Goal: Transaction & Acquisition: Purchase product/service

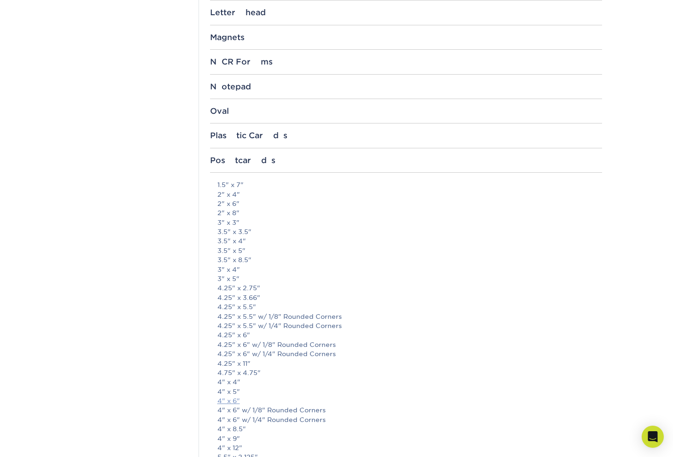
click at [234, 397] on link "4" x 6"" at bounding box center [228, 400] width 23 height 7
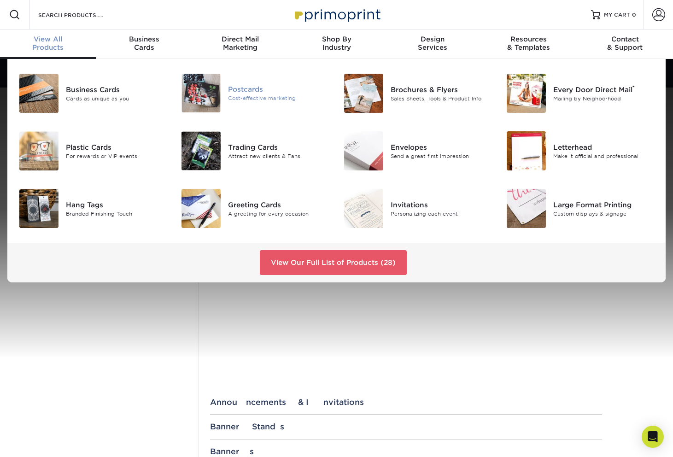
click at [259, 115] on div "Postcards Cost-effective marketing" at bounding box center [255, 93] width 163 height 46
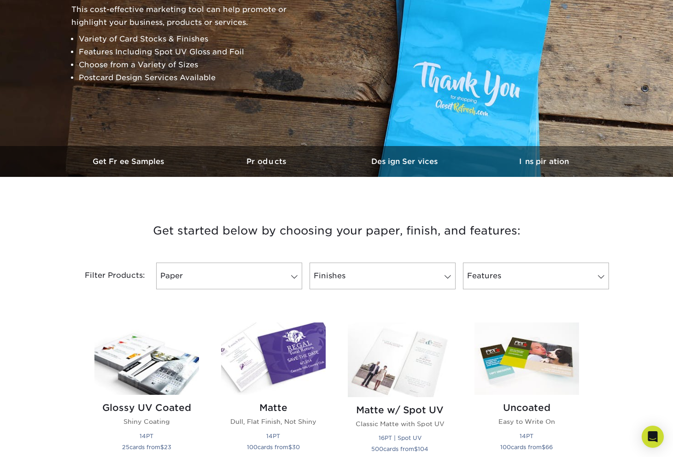
scroll to position [225, 0]
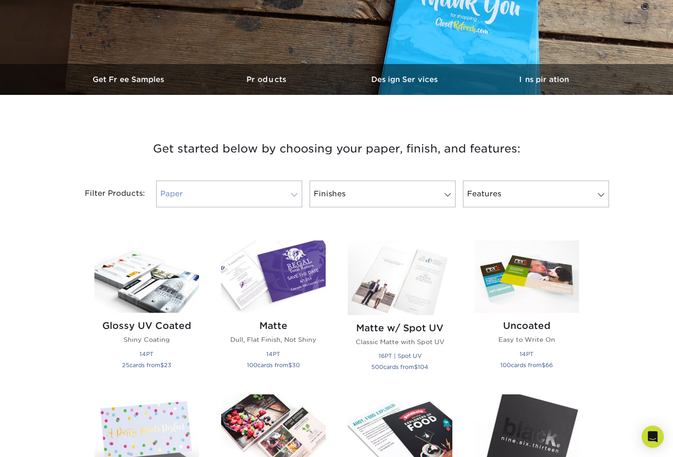
click at [296, 181] on link "Paper" at bounding box center [229, 194] width 146 height 27
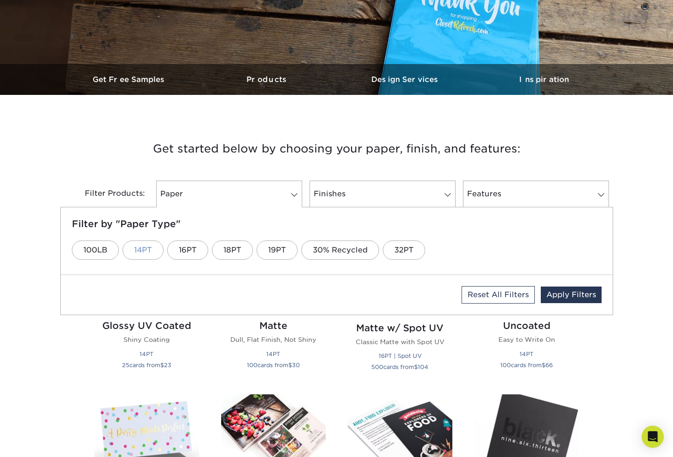
click at [147, 251] on link "14PT" at bounding box center [142, 249] width 41 height 19
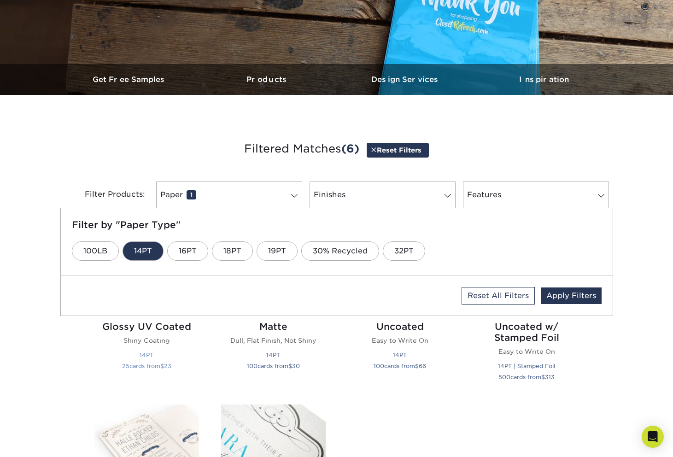
click at [162, 330] on h2 "Glossy UV Coated" at bounding box center [146, 326] width 105 height 11
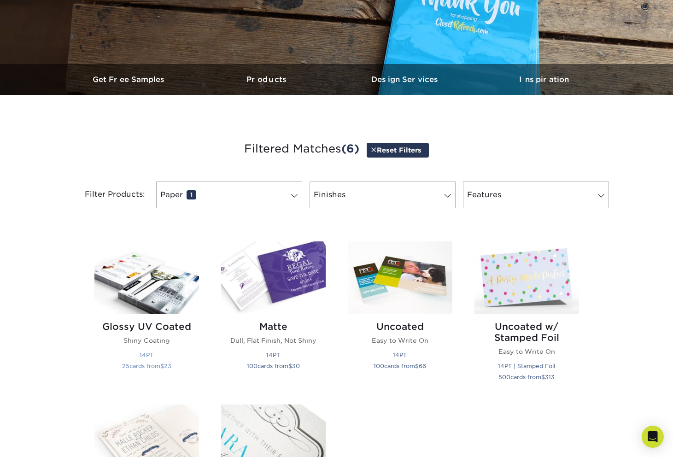
click at [153, 327] on h2 "Glossy UV Coated" at bounding box center [146, 326] width 105 height 11
click at [162, 283] on img at bounding box center [146, 277] width 105 height 72
click at [152, 299] on img at bounding box center [146, 277] width 105 height 72
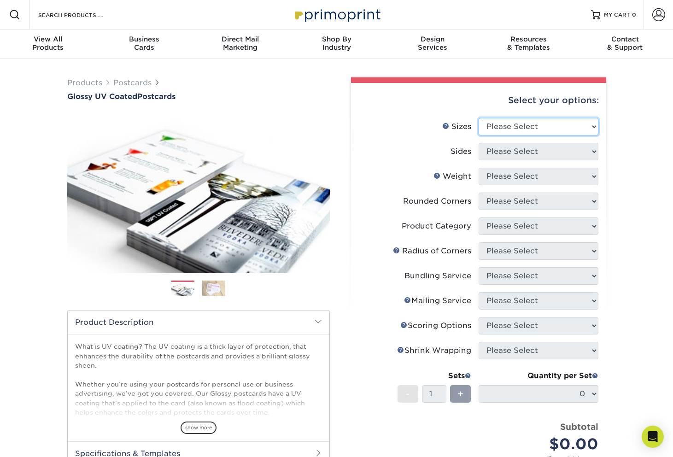
select select "4.00x6.00"
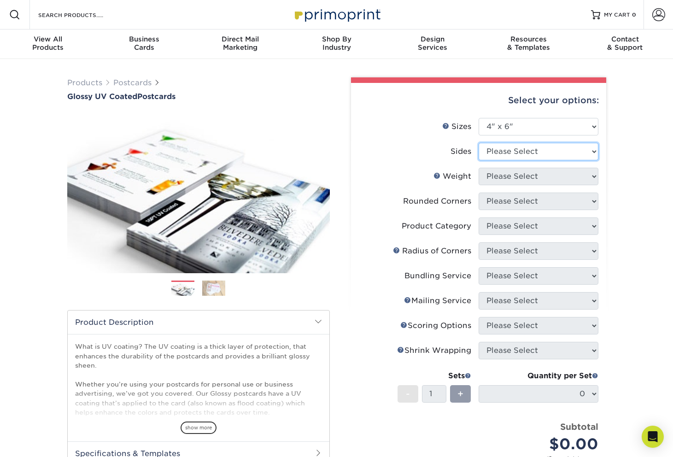
select select "13abbda7-1d64-4f25-8bb2-c179b224825d"
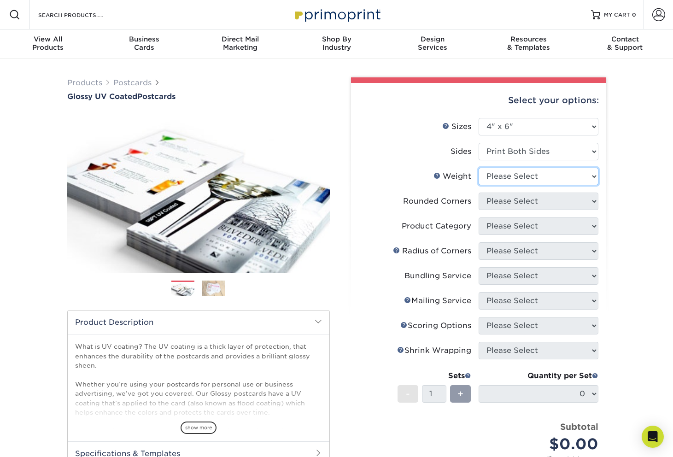
select select "14PT"
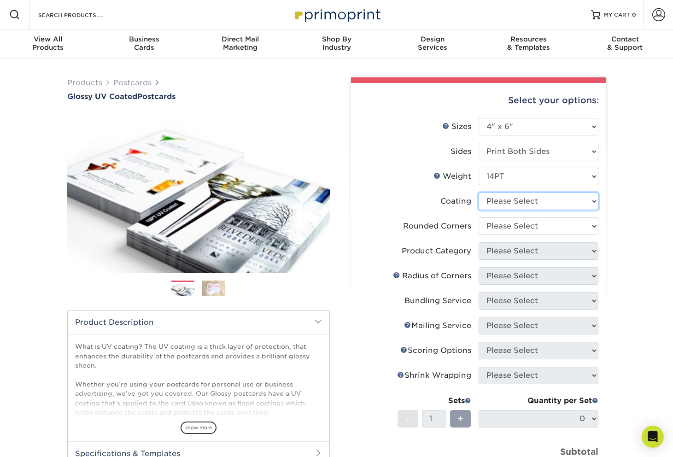
select select "1e8116af-acfc-44b1-83dc-8181aa338834"
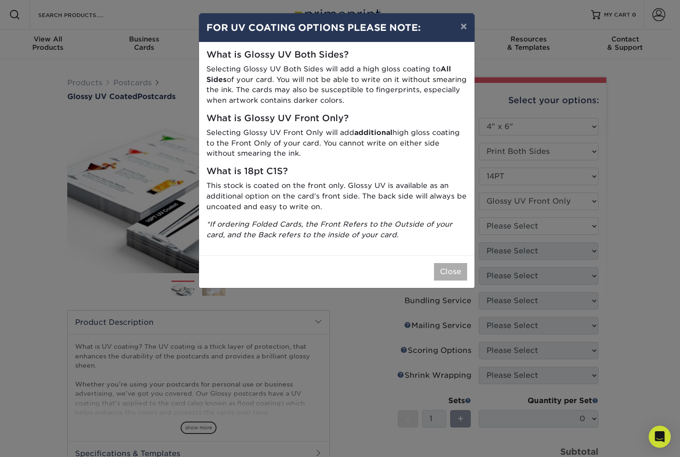
click at [462, 265] on button "Close" at bounding box center [450, 271] width 33 height 17
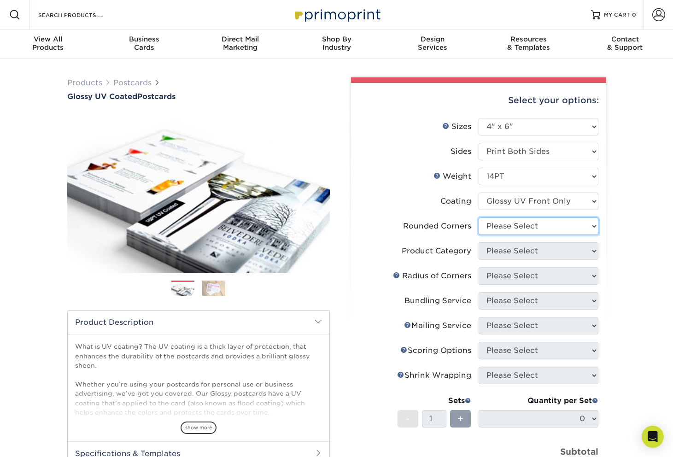
select select "0"
